Goal: Use online tool/utility

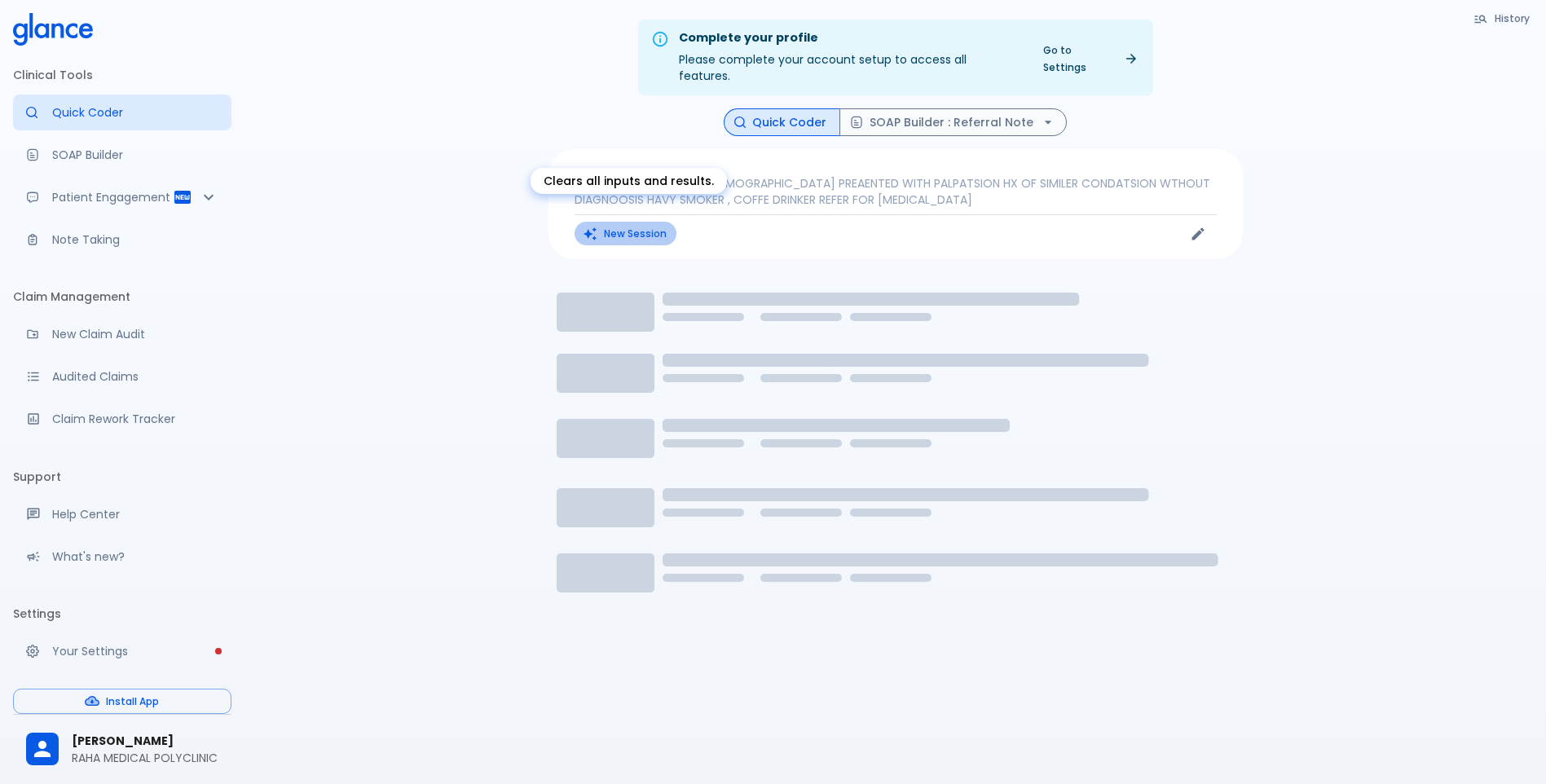
click at [666, 222] on button "New Session" at bounding box center [625, 234] width 102 height 24
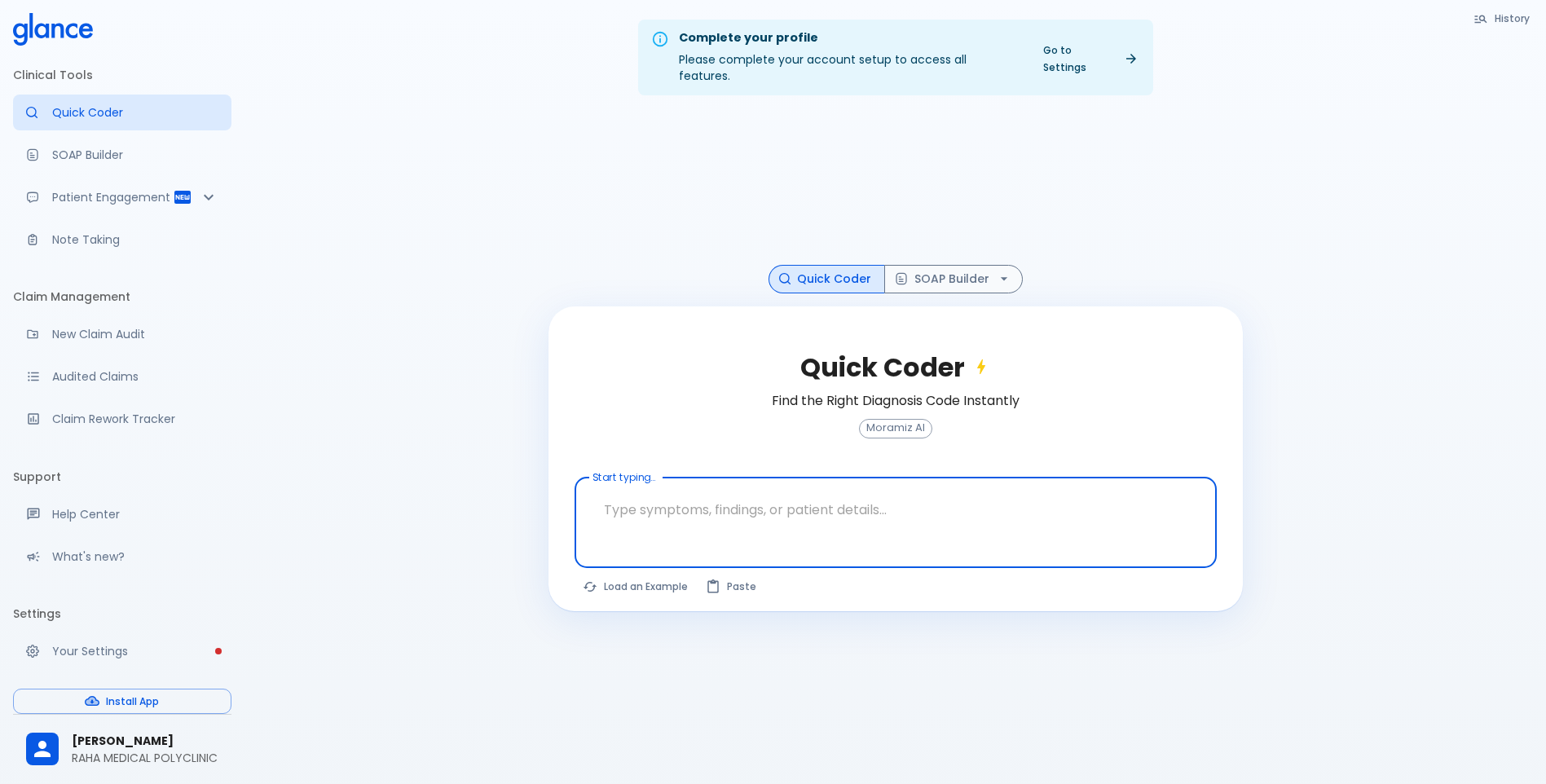
click at [782, 484] on textarea at bounding box center [895, 509] width 619 height 51
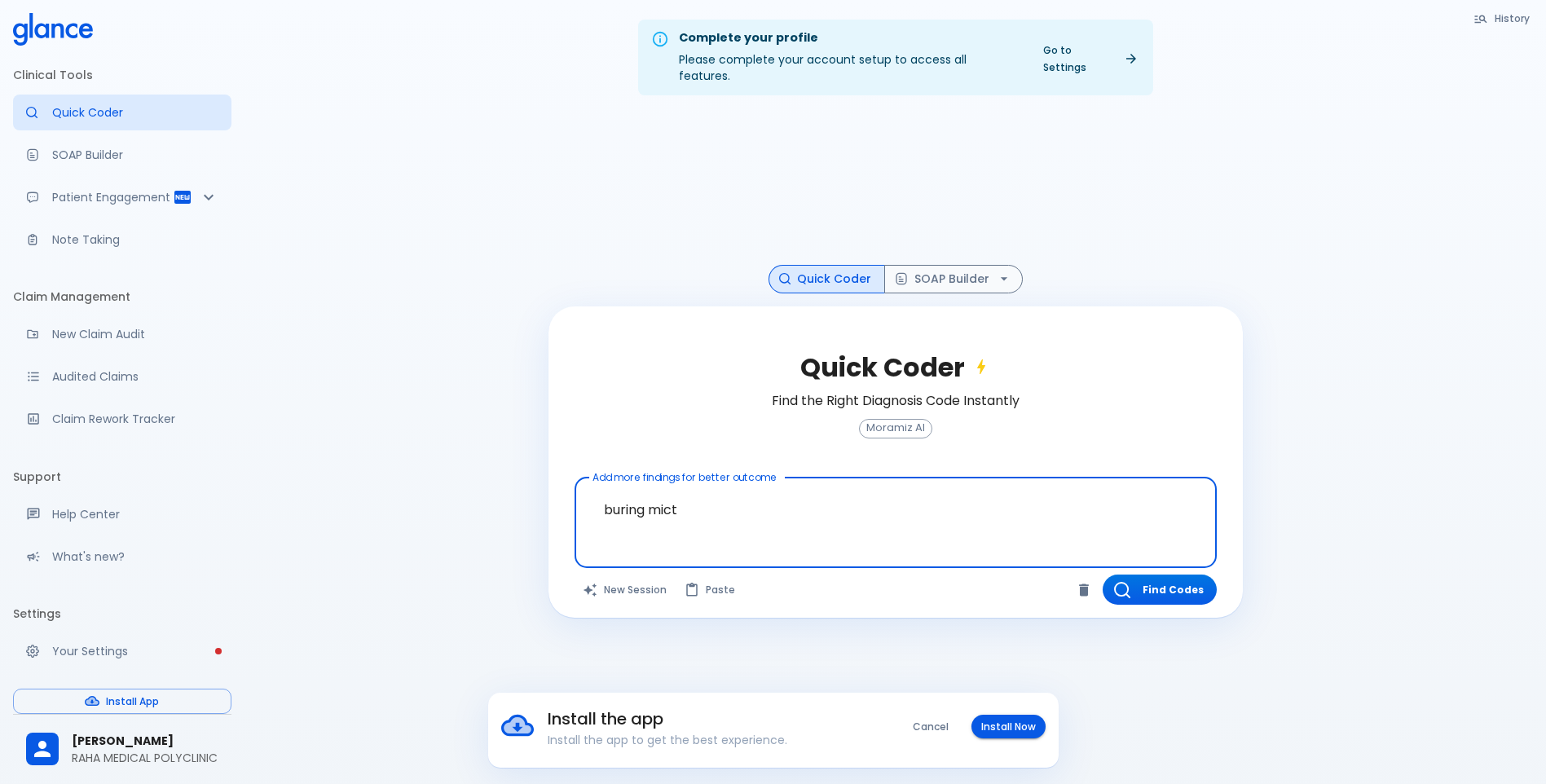
type textarea "buring mictr"
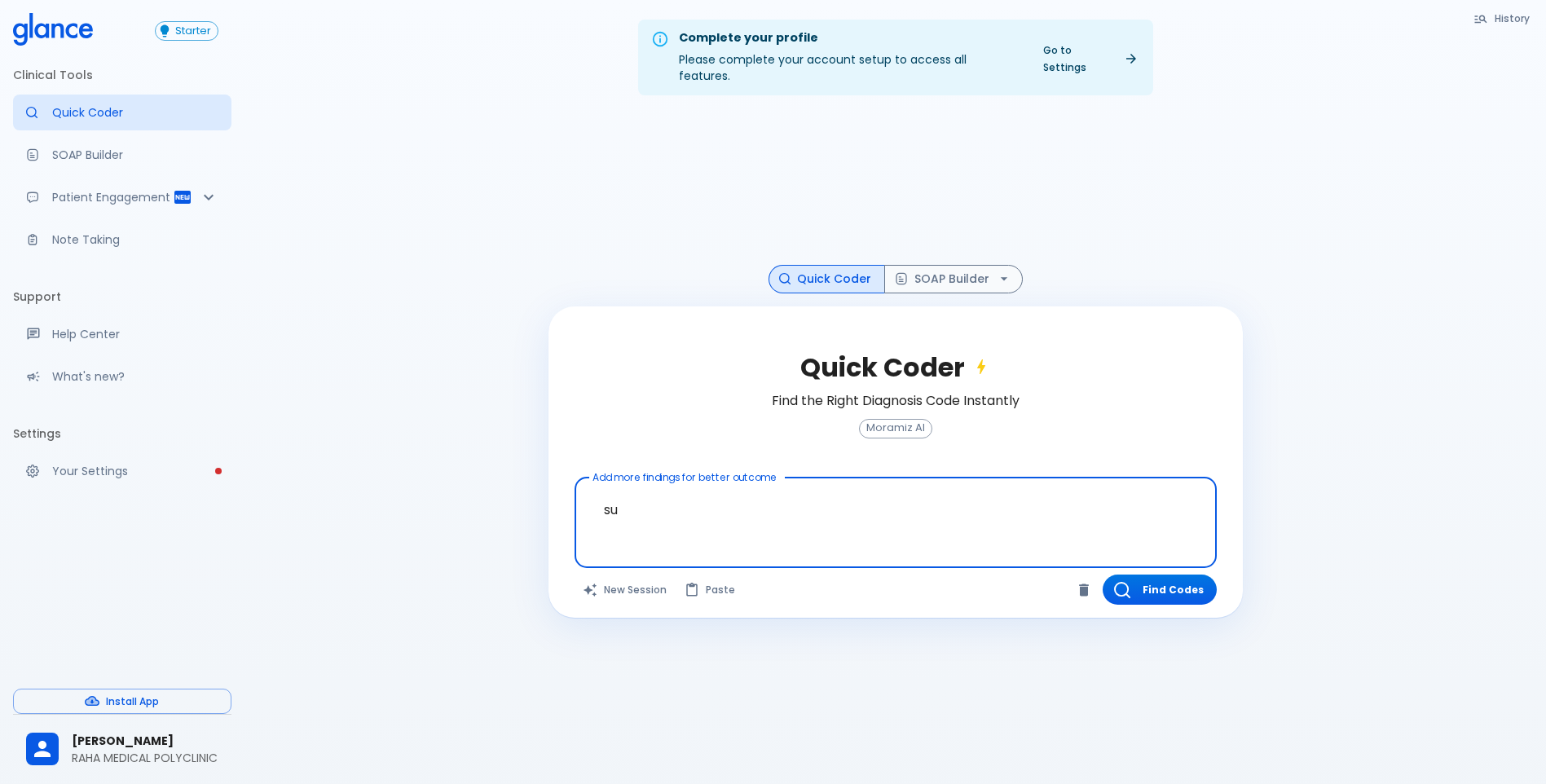
type textarea "s"
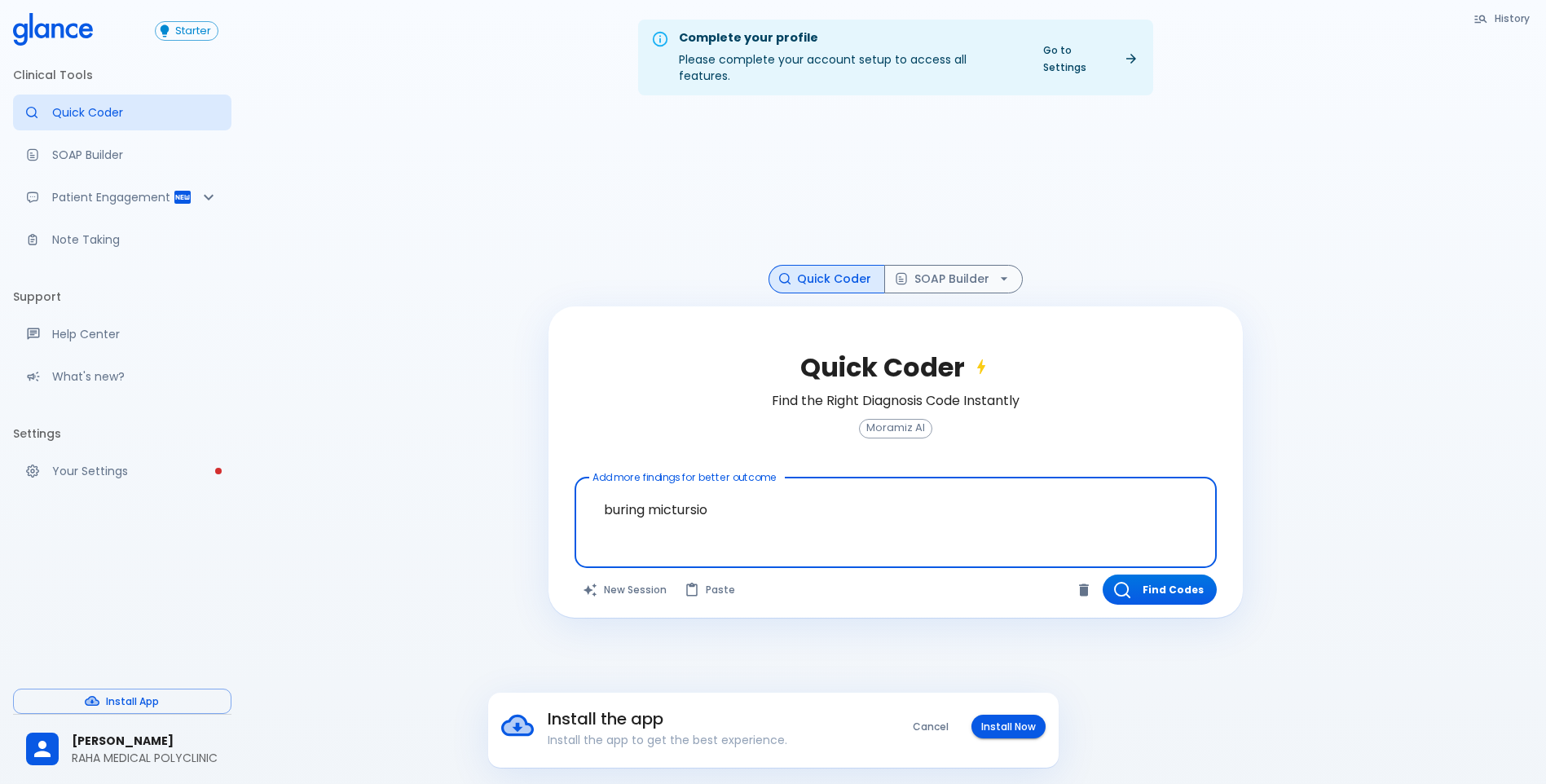
type textarea "buring mictursion"
click at [1171, 583] on button "Find Codes" at bounding box center [1160, 589] width 114 height 30
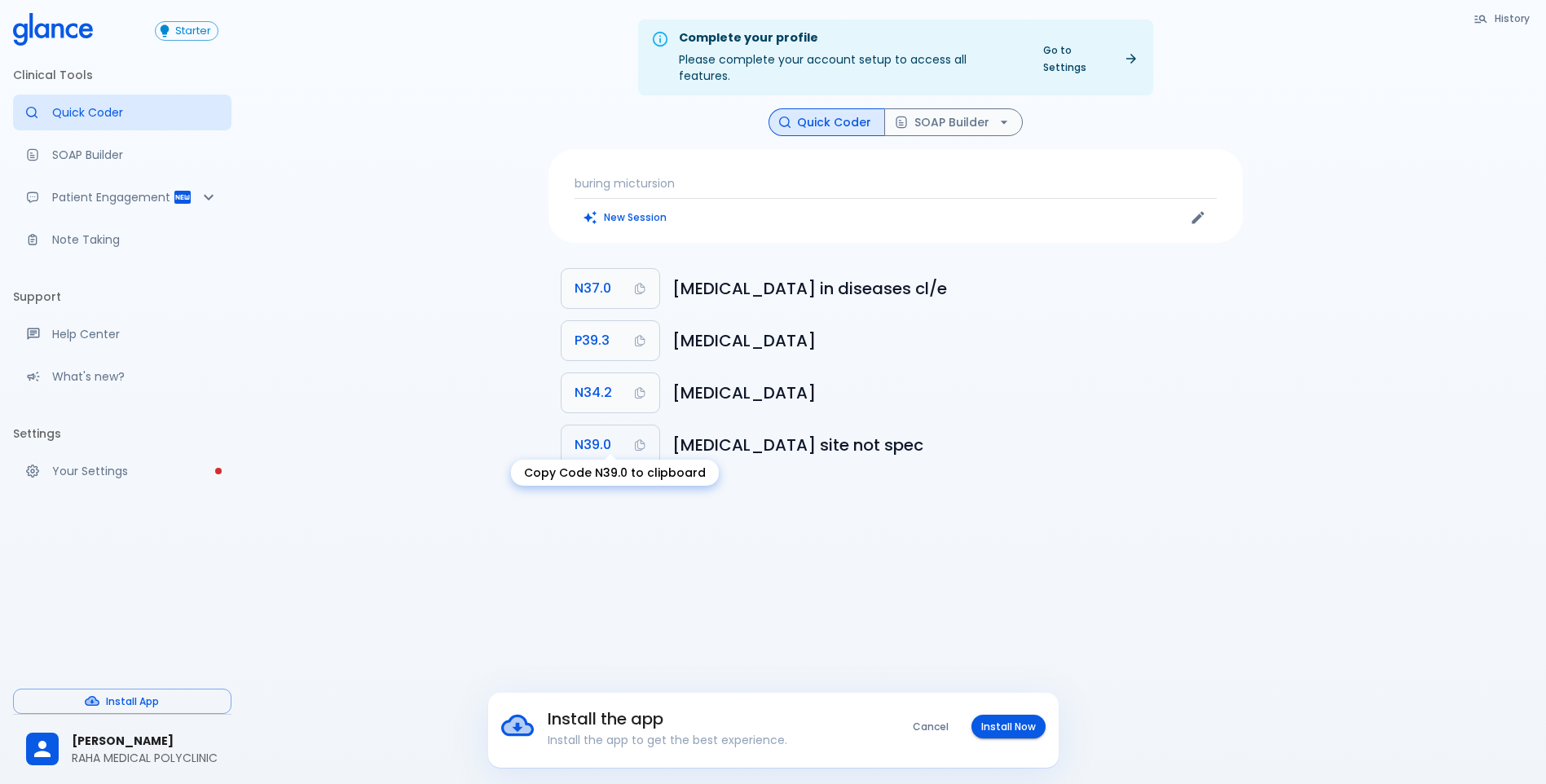
click at [634, 439] on icon "Copy Code N39.0 to clipboard" at bounding box center [639, 444] width 13 height 13
